Goal: Check status

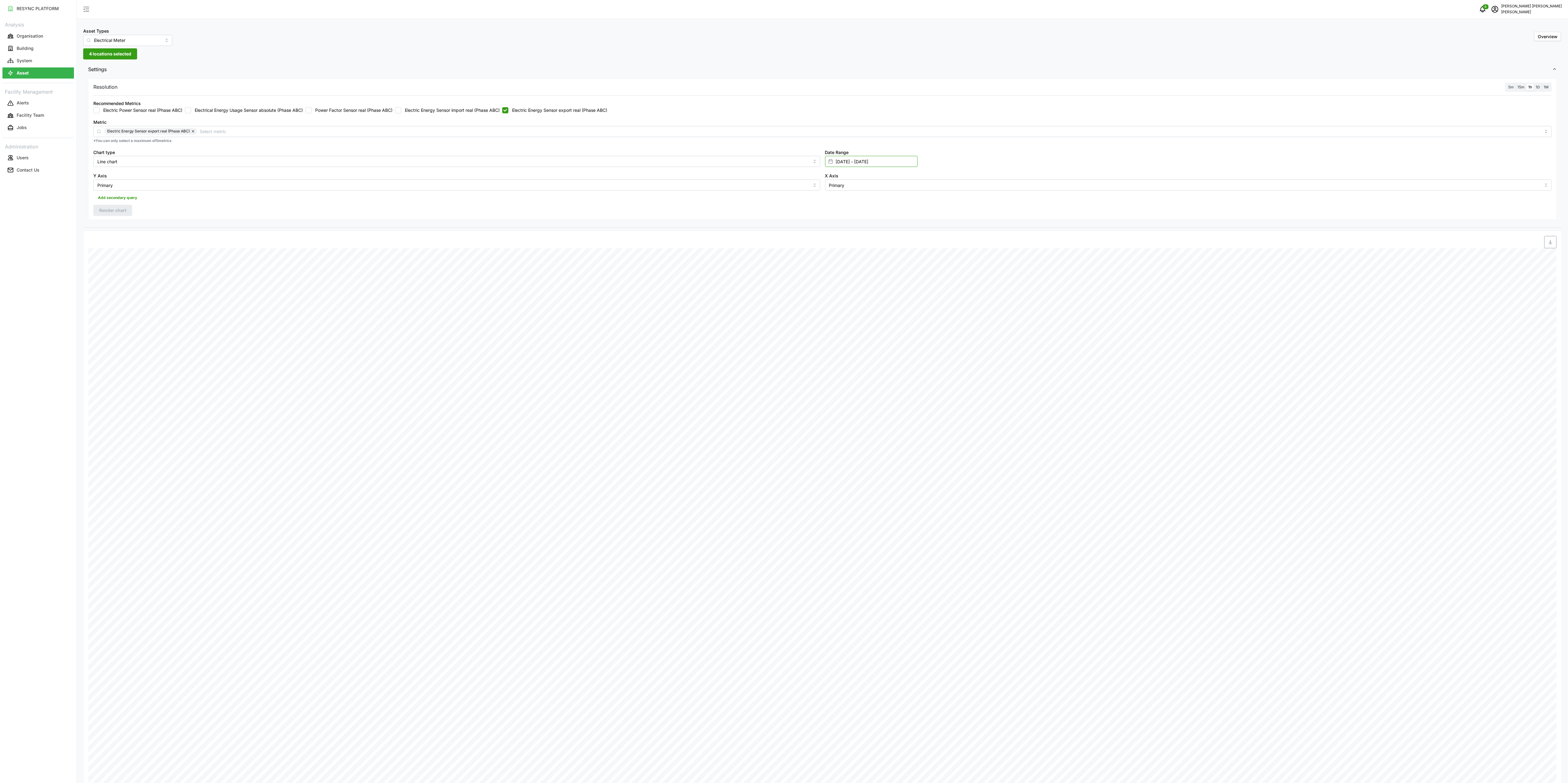
click at [846, 164] on input "[DATE] - [DATE]" at bounding box center [871, 161] width 93 height 11
click at [861, 246] on button "13" at bounding box center [861, 246] width 11 height 11
type input "[DATE] - [DATE]"
type input "[DATE]"
click at [864, 243] on button "13" at bounding box center [861, 246] width 11 height 11
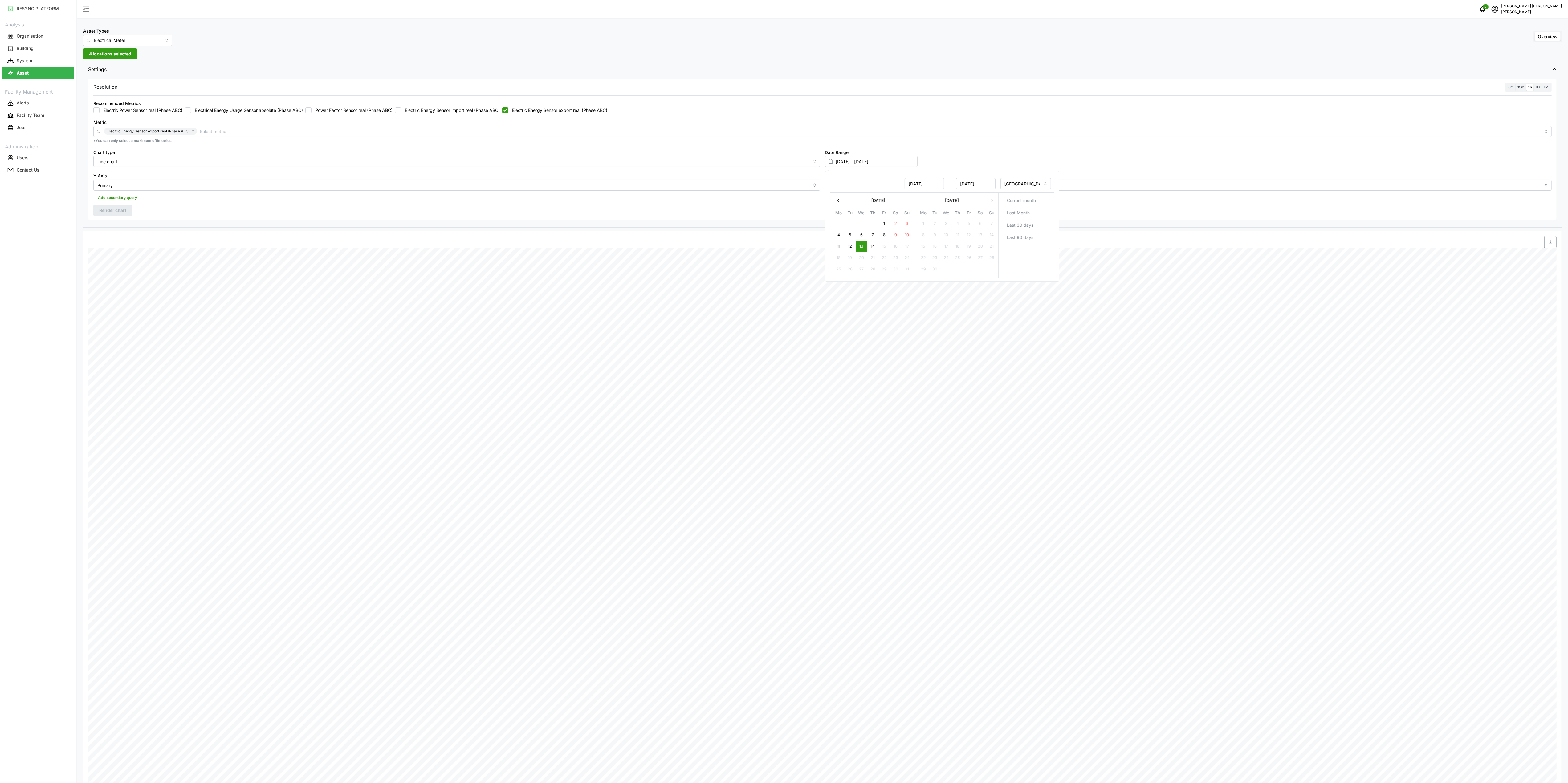
type input "[DATE] - [DATE]"
type input "[DATE]"
click at [751, 207] on div "Resolution 5m 15m 1h 1D 1M Recommended Metrics Electric Power Sensor real (Phas…" at bounding box center [822, 149] width 1469 height 141
click at [513, 114] on div "Recommended Metrics Electric Power Sensor real (Phase ABC) Electrical Energy Us…" at bounding box center [822, 106] width 1464 height 19
click at [465, 115] on div "Recommended Metrics Electric Power Sensor real (Phase ABC) Electrical Energy Us…" at bounding box center [822, 106] width 1464 height 19
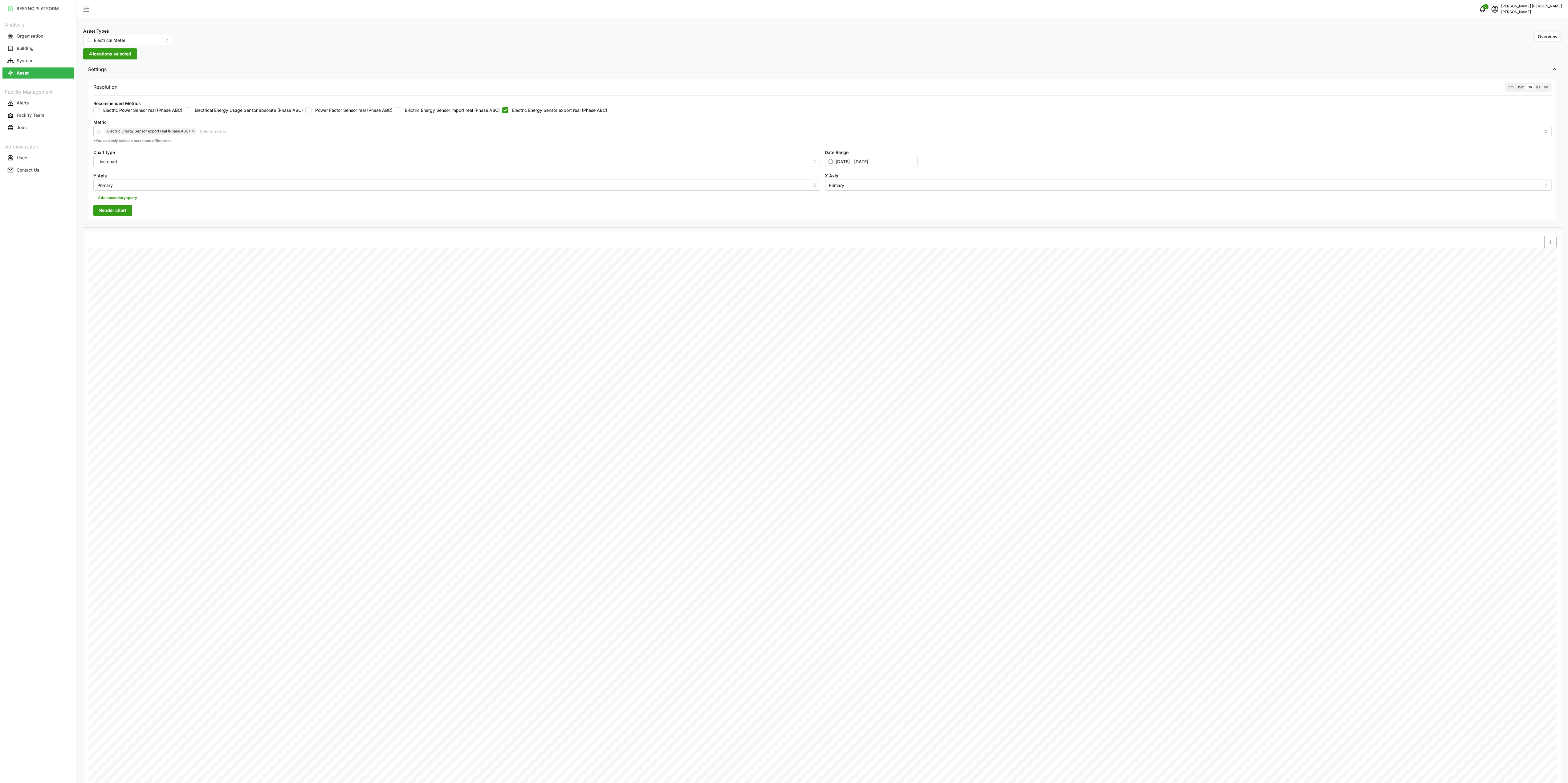
click at [514, 108] on label "Electric Energy Sensor export real (Phase ABC)" at bounding box center [557, 110] width 99 height 6
click at [508, 108] on input "Electric Energy Sensor export real (Phase ABC)" at bounding box center [505, 110] width 6 height 6
checkbox input "false"
click at [466, 113] on label "Electric Energy Sensor import real (Phase ABC)" at bounding box center [450, 110] width 99 height 6
click at [401, 113] on input "Electric Energy Sensor import real (Phase ABC)" at bounding box center [398, 110] width 6 height 6
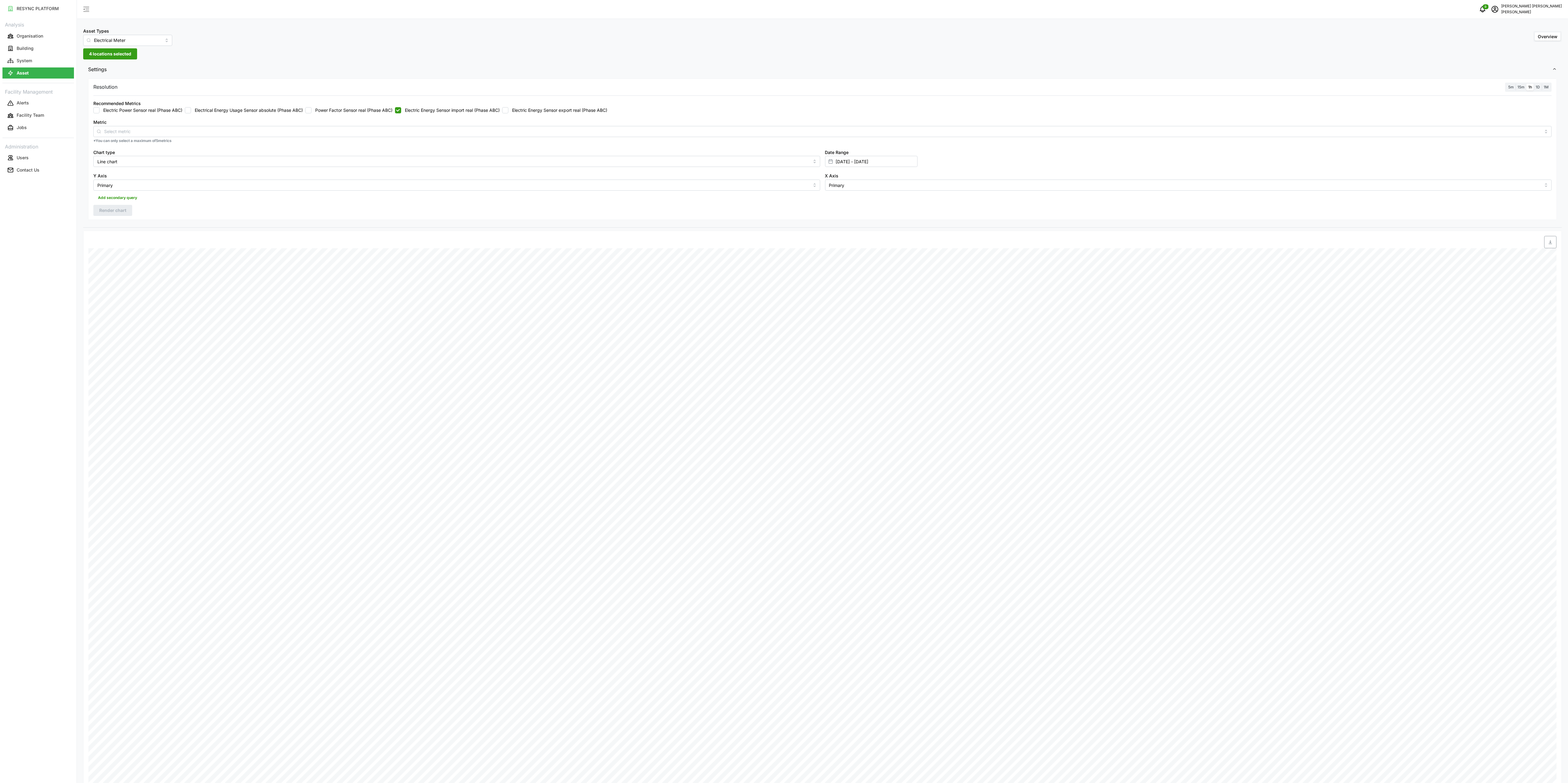
checkbox input "true"
click at [127, 211] on button "Render chart" at bounding box center [113, 210] width 39 height 11
click at [1550, 244] on icon "button" at bounding box center [1551, 242] width 5 height 5
click at [473, 114] on div "Recommended Metrics Electric Power Sensor real (Phase ABC) Electrical Energy Us…" at bounding box center [822, 106] width 1464 height 19
click at [554, 109] on label "Electric Energy Sensor export real (Phase ABC)" at bounding box center [557, 110] width 99 height 6
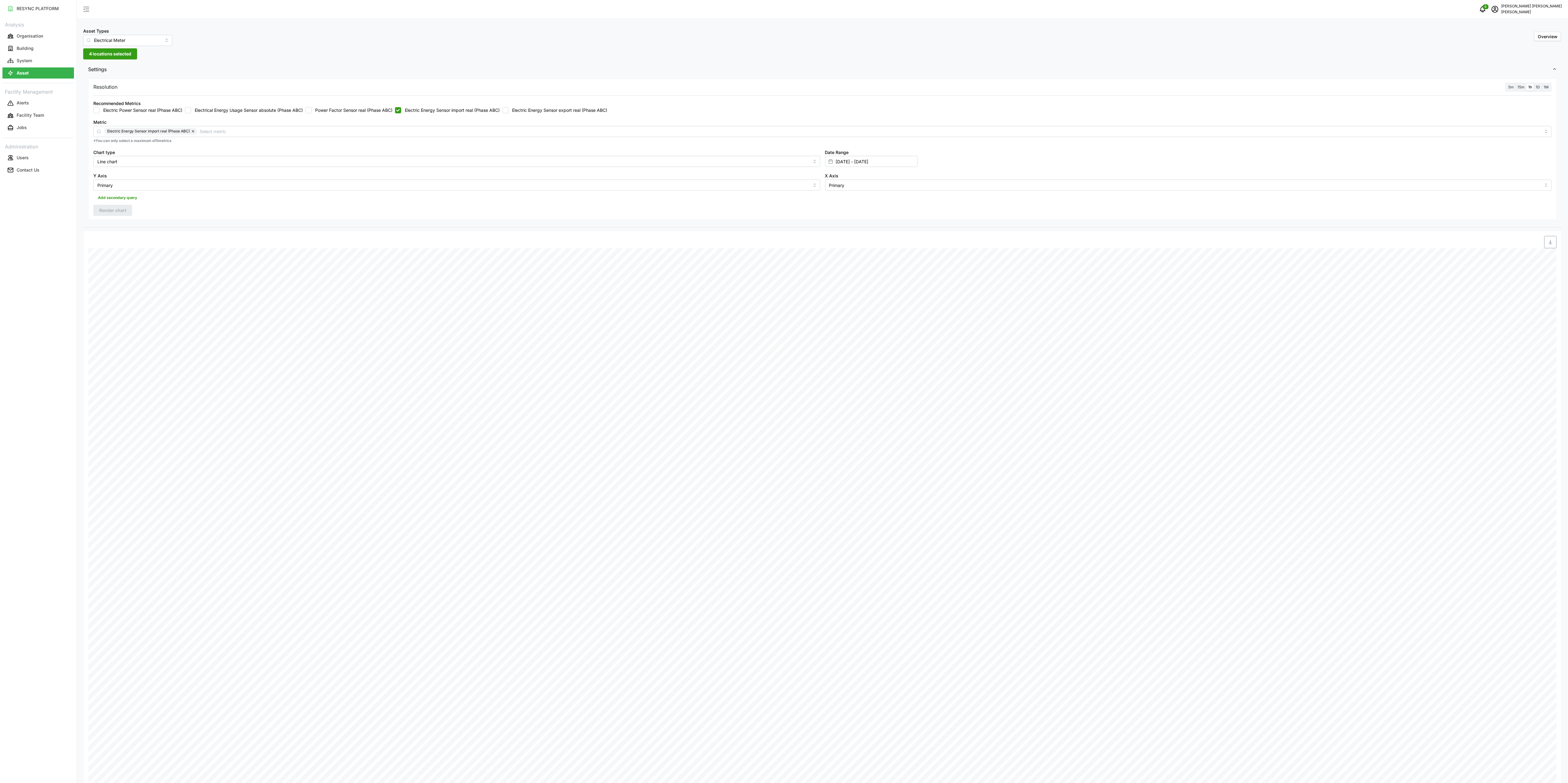
click at [508, 109] on input "Electric Energy Sensor export real (Phase ABC)" at bounding box center [505, 110] width 6 height 6
checkbox input "true"
click at [473, 113] on label "Electric Energy Sensor import real (Phase ABC)" at bounding box center [450, 110] width 99 height 6
click at [401, 113] on input "Electric Energy Sensor import real (Phase ABC)" at bounding box center [398, 110] width 6 height 6
checkbox input "false"
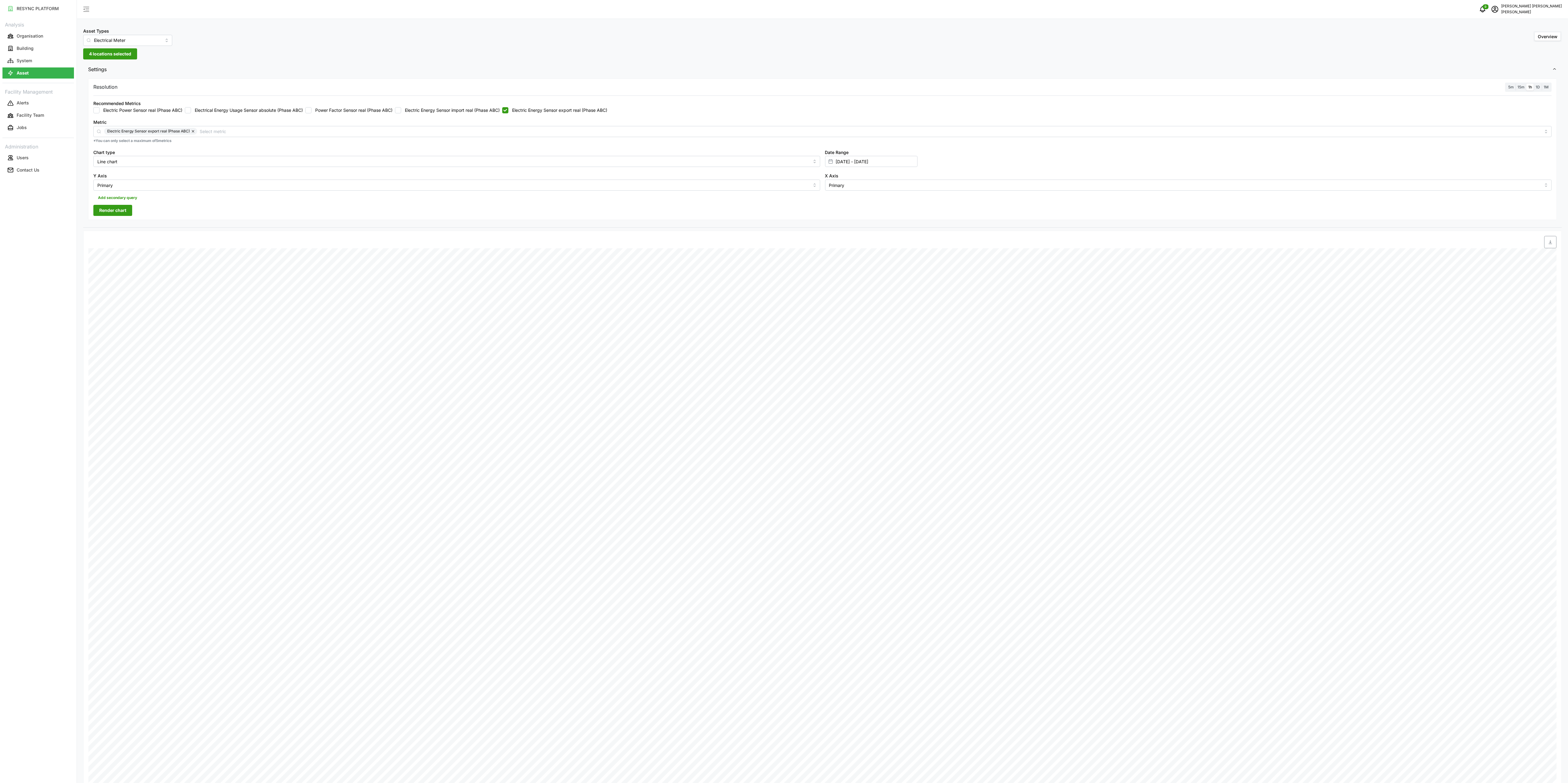
click at [132, 209] on button "Render chart" at bounding box center [113, 210] width 39 height 11
click at [1554, 245] on span "button" at bounding box center [1550, 242] width 12 height 12
